Goal: Ask a question

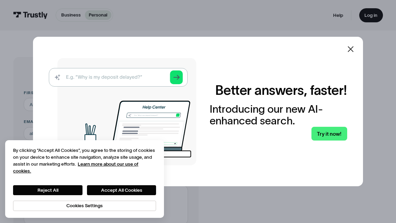
click at [350, 52] on icon at bounding box center [351, 49] width 8 height 8
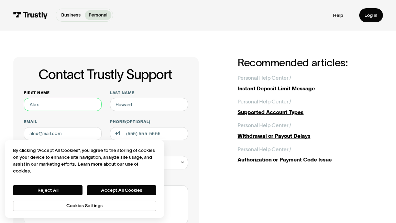
click at [76, 109] on input "First name" at bounding box center [63, 104] width 78 height 13
type input "[PERSON_NAME]"
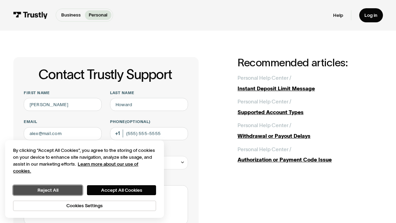
click at [75, 193] on button "Reject All" at bounding box center [47, 190] width 69 height 10
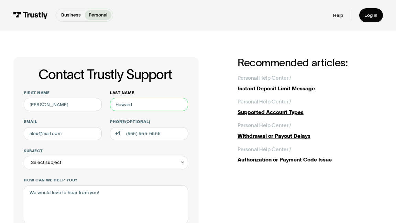
click at [133, 109] on input "Last name" at bounding box center [149, 104] width 78 height 13
type input "[PERSON_NAME]"
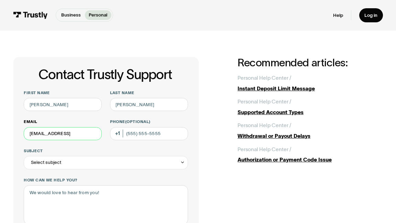
click at [90, 139] on input "[EMAIL_ADDRESS]" at bounding box center [63, 133] width 78 height 13
type input "[EMAIL_ADDRESS][DOMAIN_NAME]"
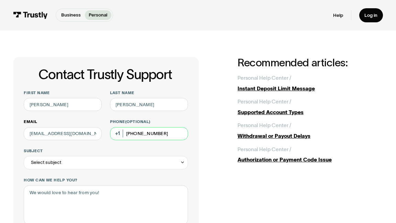
type input "[PHONE_NUMBER]"
click at [92, 171] on div "First name [PERSON_NAME] Last name [PERSON_NAME] Email [EMAIL_ADDRESS][DOMAIN_N…" at bounding box center [106, 208] width 164 height 236
click at [95, 164] on div "Select subject" at bounding box center [106, 162] width 164 height 13
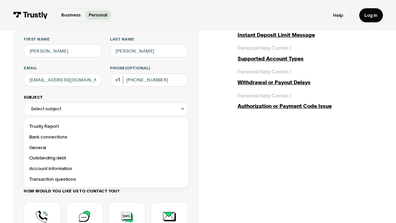
scroll to position [61, 0]
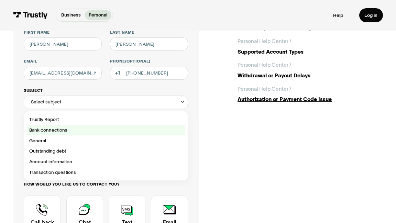
click at [58, 128] on div "Contact Trustly Support" at bounding box center [105, 130] width 159 height 11
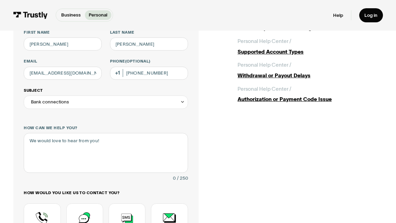
click at [58, 128] on div "**********" at bounding box center [106, 152] width 164 height 245
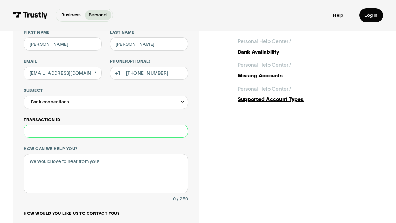
click at [63, 131] on input "Transaction ID" at bounding box center [106, 131] width 164 height 13
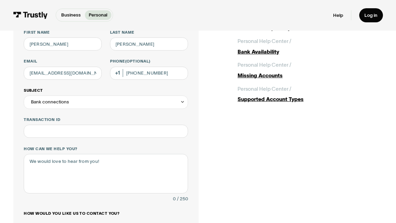
click at [76, 101] on div "Bank connections" at bounding box center [106, 102] width 164 height 13
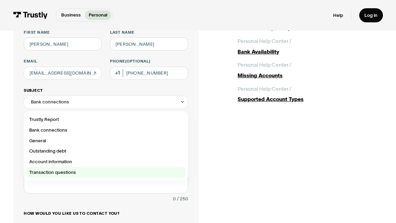
click at [64, 169] on div "Contact Trustly Support" at bounding box center [105, 172] width 159 height 11
type input "**********"
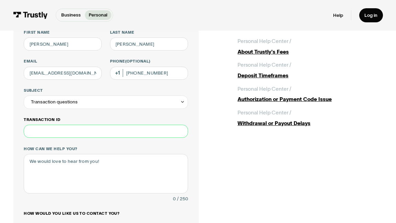
click at [73, 130] on input "Transaction ID" at bounding box center [106, 131] width 164 height 13
type input "*"
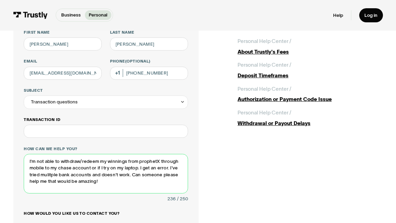
type textarea "I'm not able to withdraw/redeem my winnings from prophetX through mobile to my …"
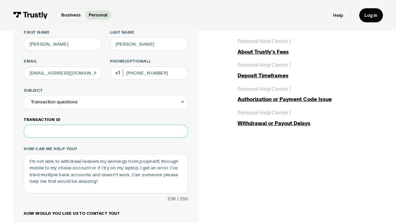
click at [72, 127] on input "Transaction ID" at bounding box center [106, 131] width 164 height 13
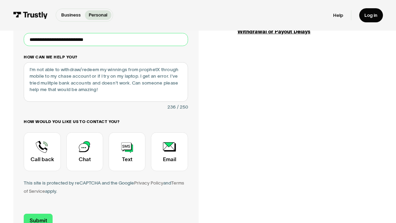
scroll to position [153, 0]
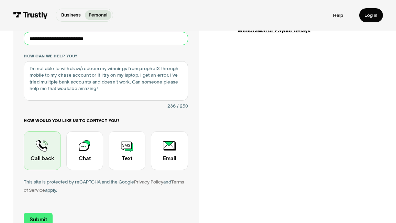
type input "**********"
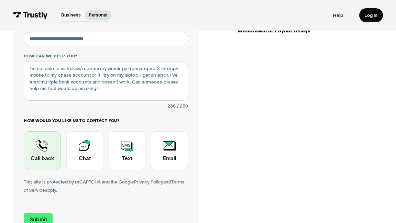
click at [46, 146] on div "Contact Trustly Support" at bounding box center [42, 150] width 37 height 39
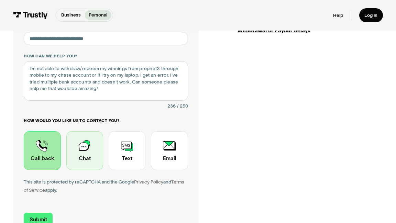
click at [76, 153] on div "Contact Trustly Support" at bounding box center [84, 150] width 37 height 39
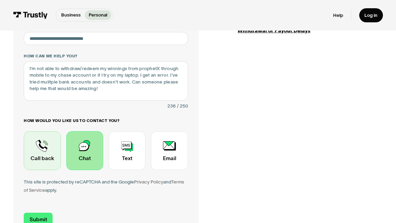
click at [43, 149] on div "Contact Trustly Support" at bounding box center [42, 150] width 37 height 39
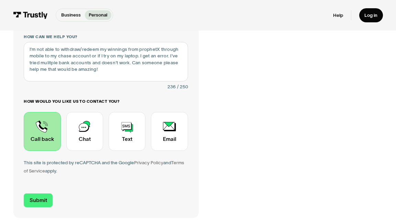
scroll to position [175, 0]
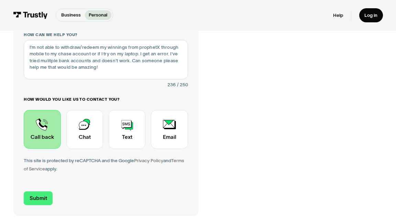
click at [44, 195] on input "Submit" at bounding box center [38, 199] width 29 height 14
type input "[PHONE_NUMBER]"
